Goal: Task Accomplishment & Management: Complete application form

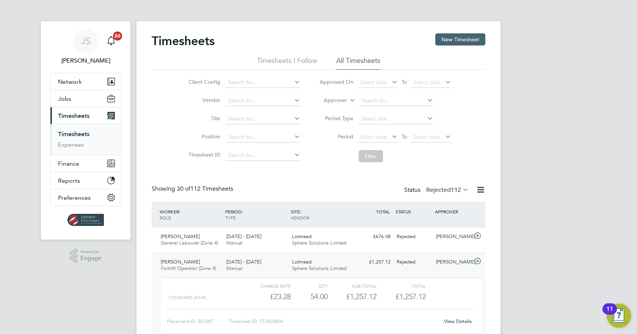
click at [449, 38] on button "New Timesheet" at bounding box center [460, 39] width 50 height 12
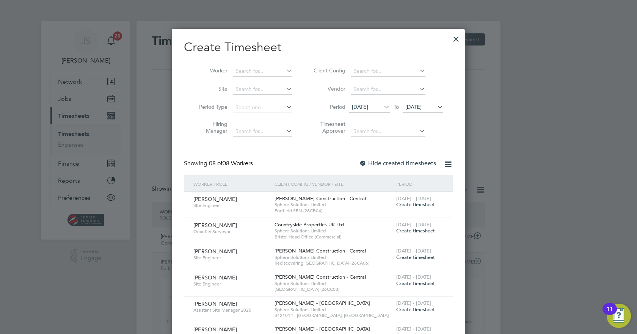
click at [412, 105] on span "[DATE]" at bounding box center [413, 107] width 16 height 7
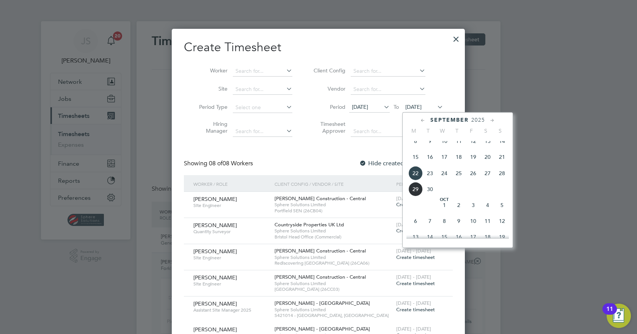
click at [473, 181] on span "26" at bounding box center [473, 173] width 14 height 14
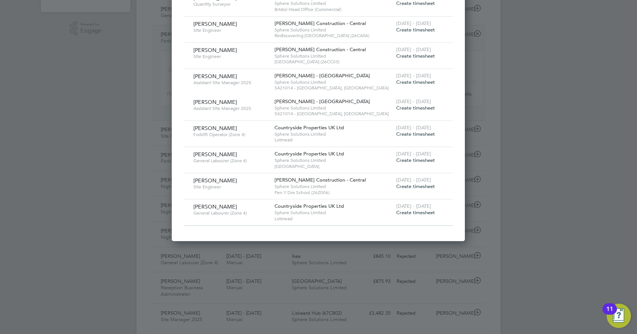
click at [419, 133] on span "Create timesheet" at bounding box center [415, 134] width 39 height 6
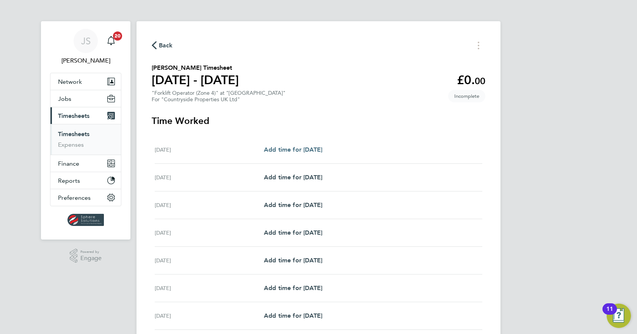
click at [320, 147] on span "Add time for [DATE]" at bounding box center [293, 149] width 58 height 7
select select "30"
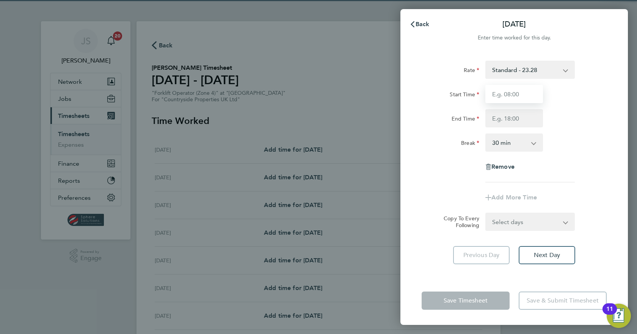
click at [495, 90] on input "Start Time" at bounding box center [514, 94] width 58 height 18
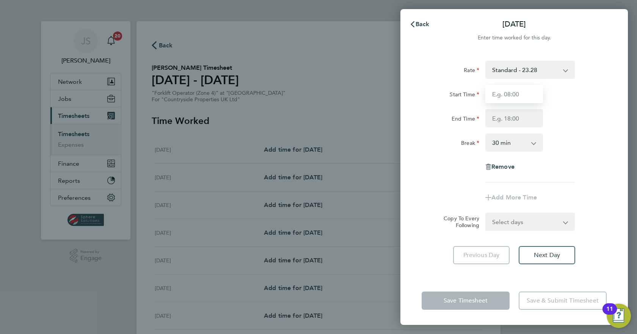
type input "07:30"
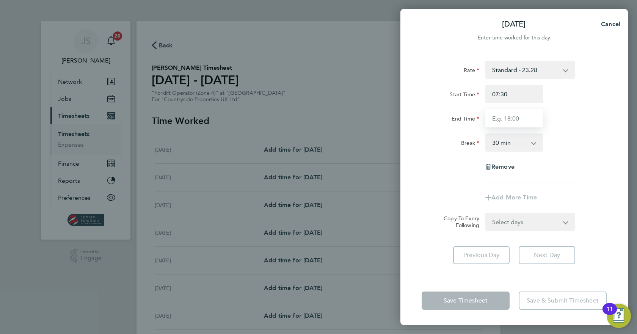
click at [510, 119] on input "End Time" at bounding box center [514, 118] width 58 height 18
type input "17:00"
click at [585, 145] on div "Break 0 min 15 min 30 min 45 min 60 min 75 min 90 min" at bounding box center [514, 142] width 191 height 18
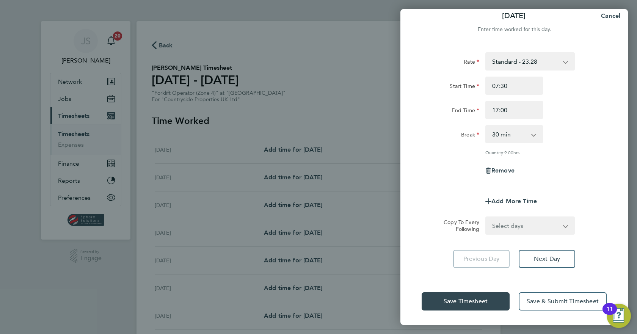
click at [541, 228] on select "Select days Day Weekday (Mon-Fri) Weekend (Sat-Sun) [DATE] [DATE] [DATE] [DATE]…" at bounding box center [526, 225] width 80 height 17
select select "WEEKDAY"
click at [486, 217] on select "Select days Day Weekday (Mon-Fri) Weekend (Sat-Sun) [DATE] [DATE] [DATE] [DATE]…" at bounding box center [526, 225] width 80 height 17
select select "[DATE]"
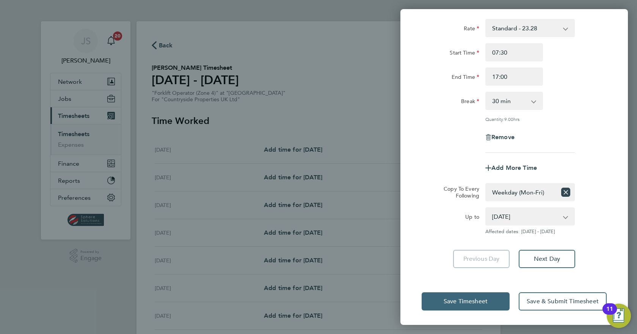
click at [486, 300] on span "Save Timesheet" at bounding box center [466, 302] width 44 height 8
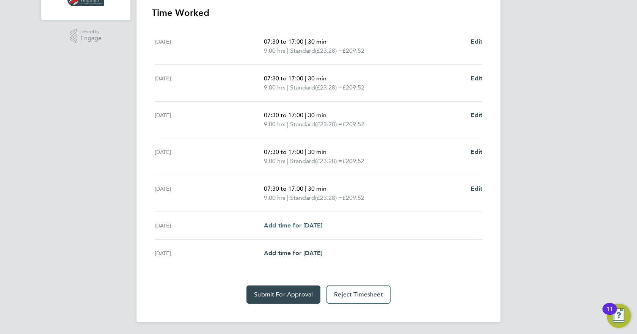
click at [311, 226] on span "Add time for [DATE]" at bounding box center [293, 225] width 58 height 7
select select "30"
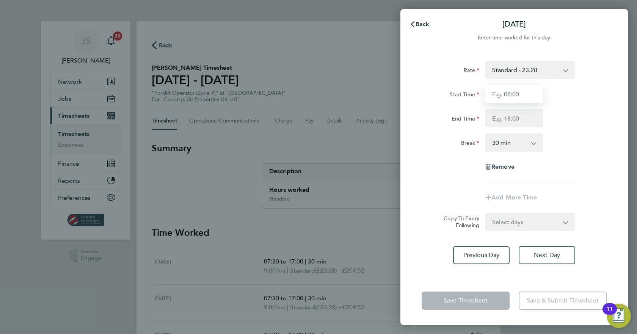
click at [518, 99] on input "Start Time" at bounding box center [514, 94] width 58 height 18
type input "07:30"
click at [515, 116] on input "End Time" at bounding box center [514, 118] width 58 height 18
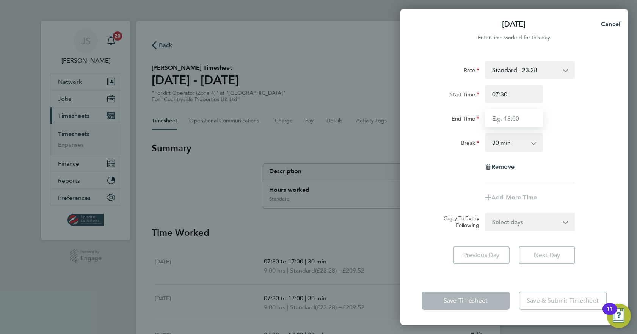
type input "13:00"
click at [574, 135] on div "Break 0 min 15 min 30 min 45 min 60 min 75 min 90 min" at bounding box center [514, 142] width 191 height 18
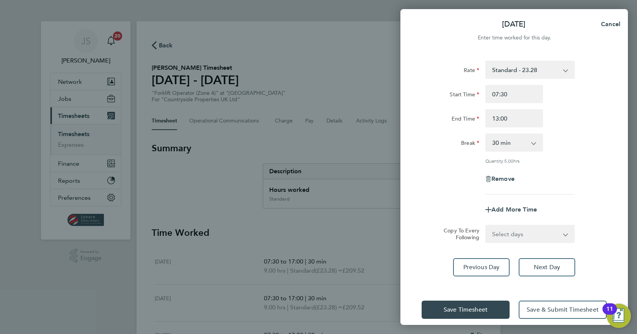
click at [541, 147] on app-icon-cross-button at bounding box center [537, 142] width 9 height 17
click at [534, 148] on app-icon-cross-button at bounding box center [537, 142] width 9 height 17
click at [523, 146] on select "0 min 15 min 30 min 45 min 60 min 75 min 90 min" at bounding box center [509, 142] width 47 height 17
select select "0"
click at [486, 134] on select "0 min 15 min 30 min 45 min 60 min 75 min 90 min" at bounding box center [509, 142] width 47 height 17
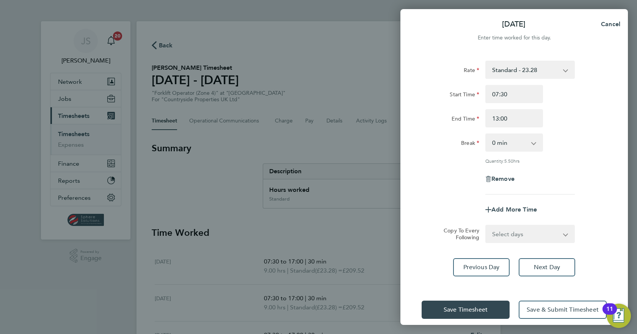
click at [558, 149] on div "Break 0 min 15 min 30 min 45 min 60 min 75 min 90 min" at bounding box center [514, 142] width 191 height 18
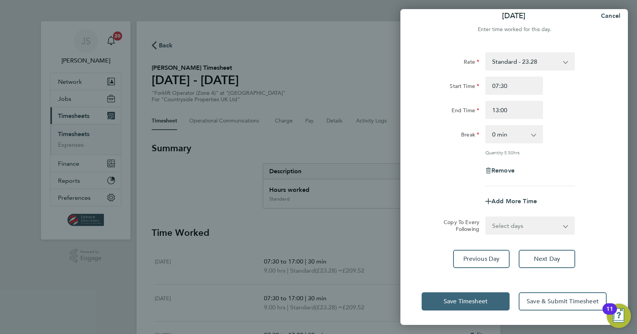
click at [490, 297] on button "Save Timesheet" at bounding box center [466, 301] width 88 height 18
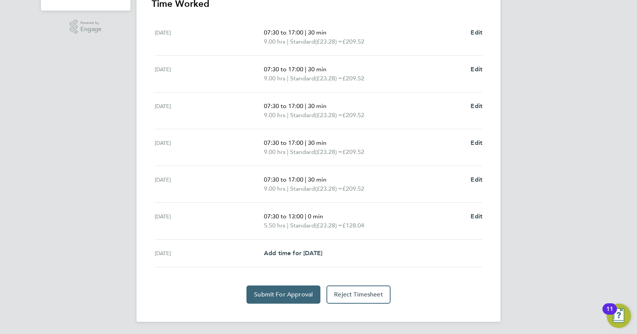
click at [289, 291] on span "Submit For Approval" at bounding box center [283, 295] width 59 height 8
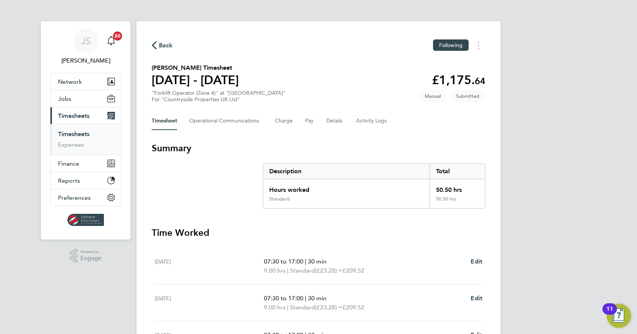
click at [67, 133] on link "Timesheets" at bounding box center [73, 133] width 31 height 7
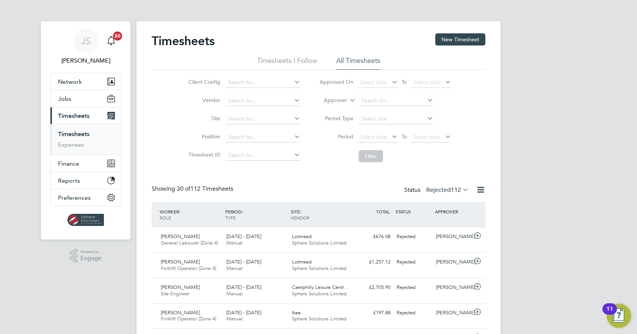
click at [460, 35] on button "New Timesheet" at bounding box center [460, 39] width 50 height 12
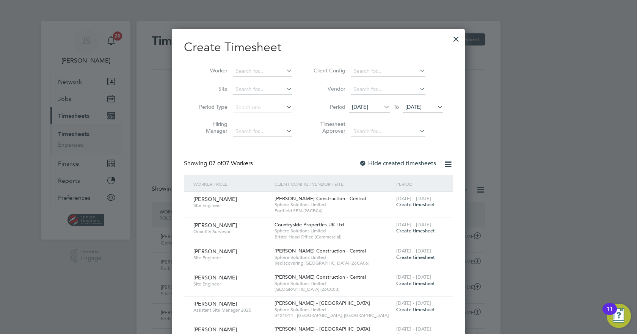
drag, startPoint x: 421, startPoint y: 104, endPoint x: 425, endPoint y: 111, distance: 8.0
click at [421, 104] on span "[DATE]" at bounding box center [413, 107] width 16 height 7
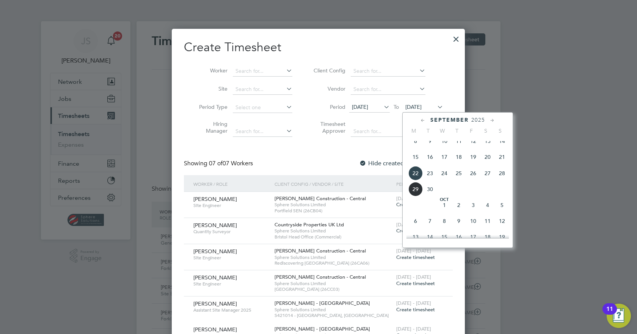
click at [473, 179] on span "26" at bounding box center [473, 173] width 14 height 14
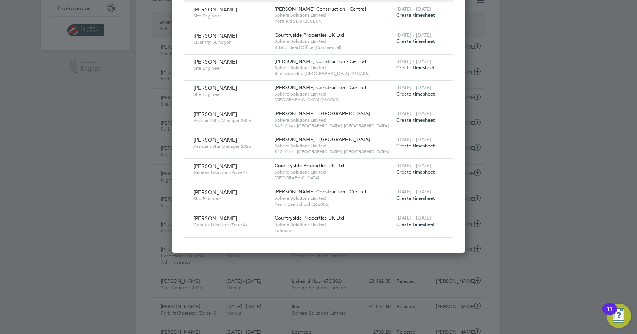
click at [431, 224] on span "Create timesheet" at bounding box center [415, 224] width 39 height 6
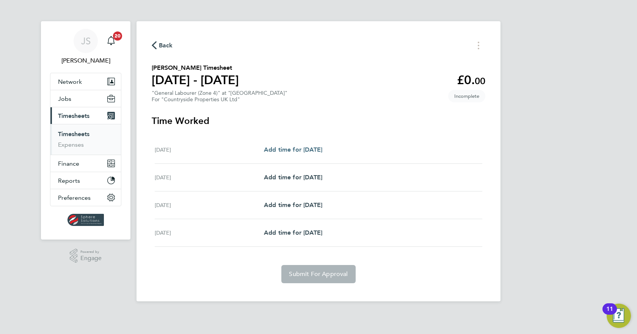
click at [283, 148] on span "Add time for [DATE]" at bounding box center [293, 149] width 58 height 7
select select "30"
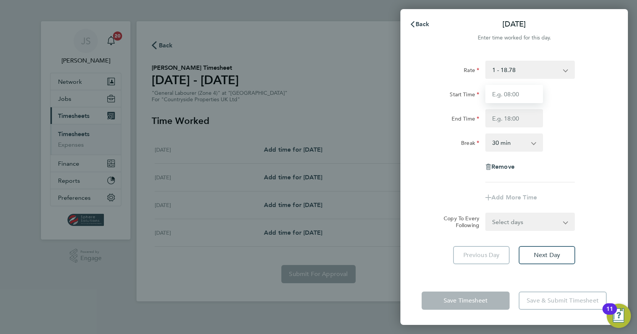
click at [523, 96] on input "Start Time" at bounding box center [514, 94] width 58 height 18
type input "07:30"
click at [510, 115] on input "End Time" at bounding box center [514, 118] width 58 height 18
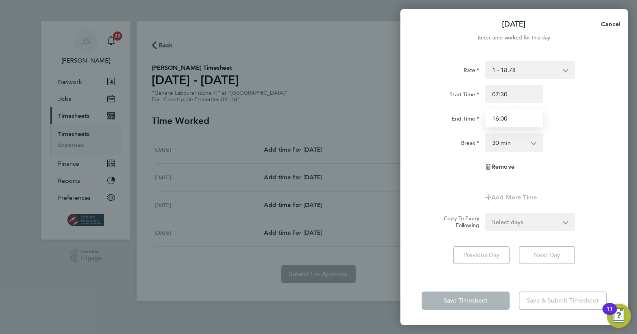
click at [503, 120] on input "16:00" at bounding box center [514, 118] width 58 height 18
type input "16:30"
click at [506, 141] on select "0 min 15 min 30 min 45 min 60 min 75 min 90 min" at bounding box center [509, 142] width 47 height 17
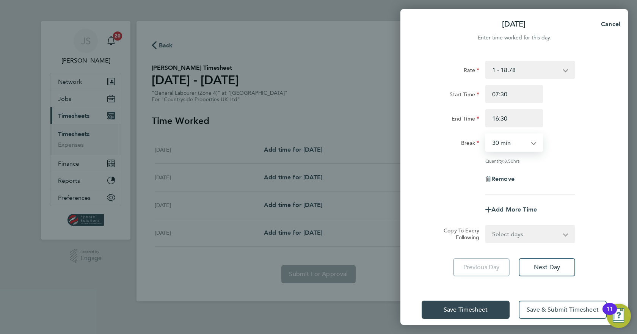
click at [552, 155] on div "Rate 1 - 18.78 Start Time 07:30 End Time 16:30 Break 0 min 15 min 30 min 45 min…" at bounding box center [514, 128] width 185 height 134
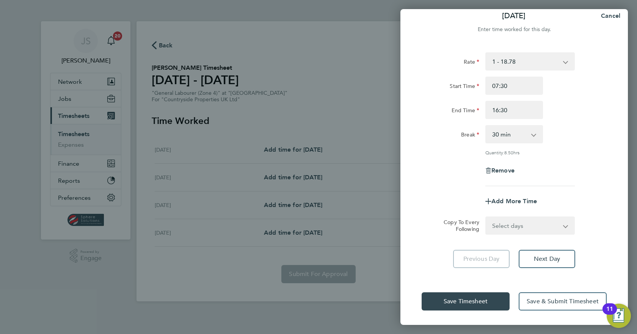
click at [518, 228] on select "Select days Day [DATE] [DATE] [DATE]" at bounding box center [526, 225] width 80 height 17
select select "DAY"
click at [486, 217] on select "Select days Day [DATE] [DATE] [DATE]" at bounding box center [526, 225] width 80 height 17
select select "[DATE]"
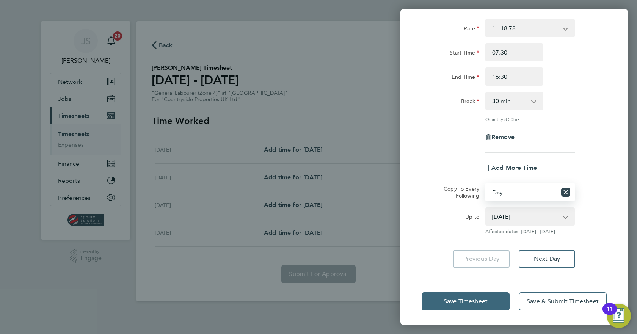
click at [492, 302] on button "Save Timesheet" at bounding box center [466, 301] width 88 height 18
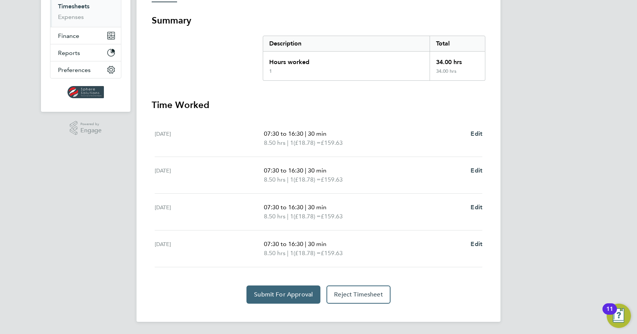
click at [287, 295] on span "Submit For Approval" at bounding box center [283, 295] width 59 height 8
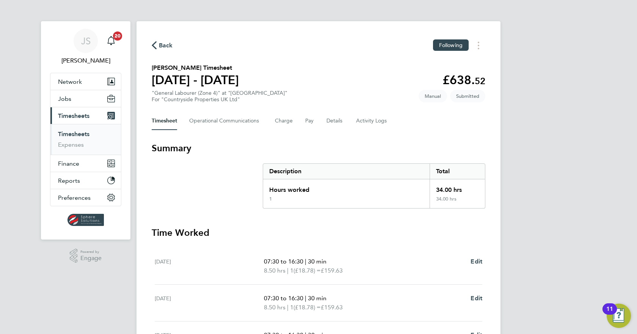
click at [82, 136] on link "Timesheets" at bounding box center [73, 133] width 31 height 7
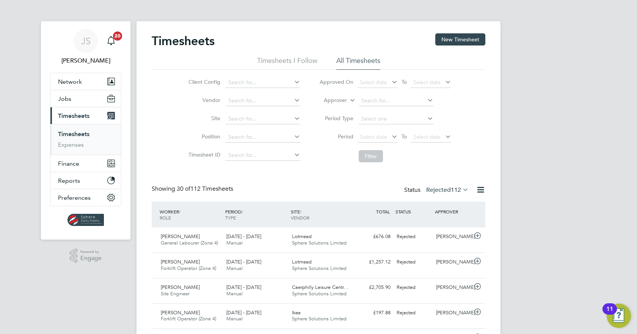
click at [85, 132] on link "Timesheets" at bounding box center [73, 133] width 31 height 7
